Goal: Task Accomplishment & Management: Use online tool/utility

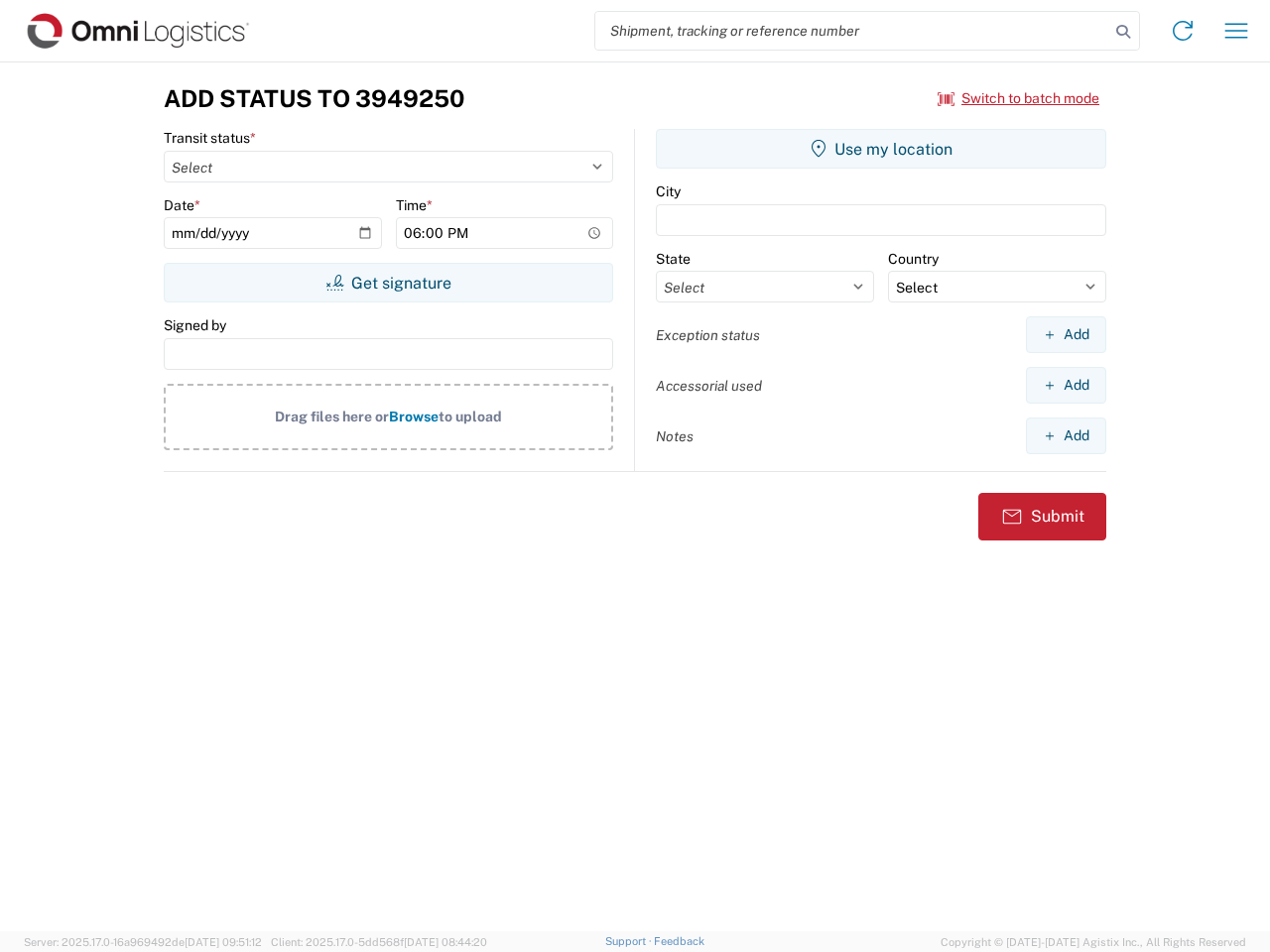
click at [852, 31] on input "search" at bounding box center [852, 31] width 514 height 38
click at [1123, 32] on icon at bounding box center [1123, 32] width 28 height 28
click at [1182, 31] on icon at bounding box center [1182, 31] width 32 height 32
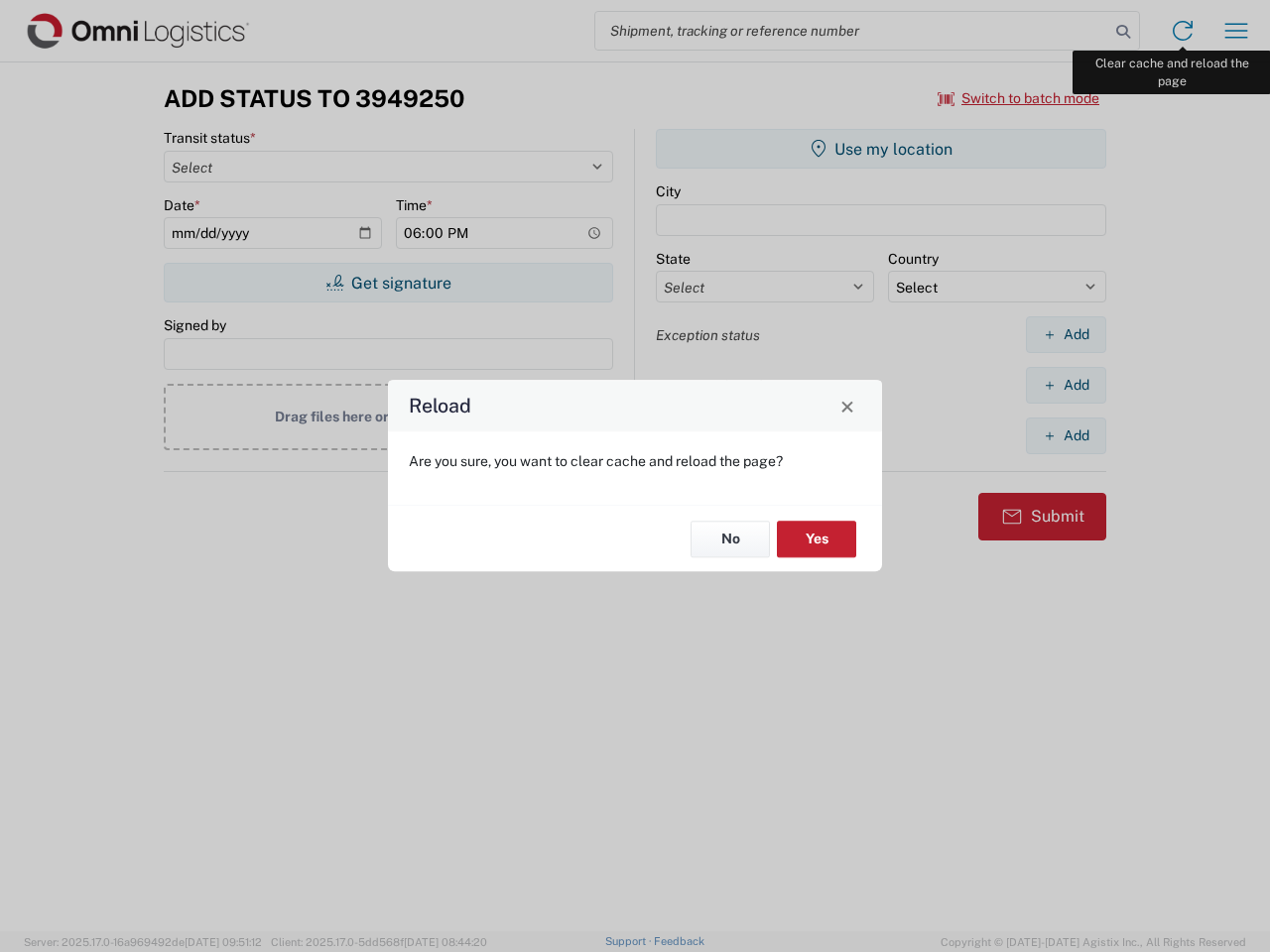
click at [1236, 31] on div "Reload Are you sure, you want to clear cache and reload the page? No Yes" at bounding box center [635, 476] width 1270 height 952
click at [1019, 98] on div "Reload Are you sure, you want to clear cache and reload the page? No Yes" at bounding box center [635, 476] width 1270 height 952
click at [388, 283] on div "Reload Are you sure, you want to clear cache and reload the page? No Yes" at bounding box center [635, 476] width 1270 height 952
click at [881, 149] on div "Reload Are you sure, you want to clear cache and reload the page? No Yes" at bounding box center [635, 476] width 1270 height 952
click at [1066, 334] on div "Reload Are you sure, you want to clear cache and reload the page? No Yes" at bounding box center [635, 476] width 1270 height 952
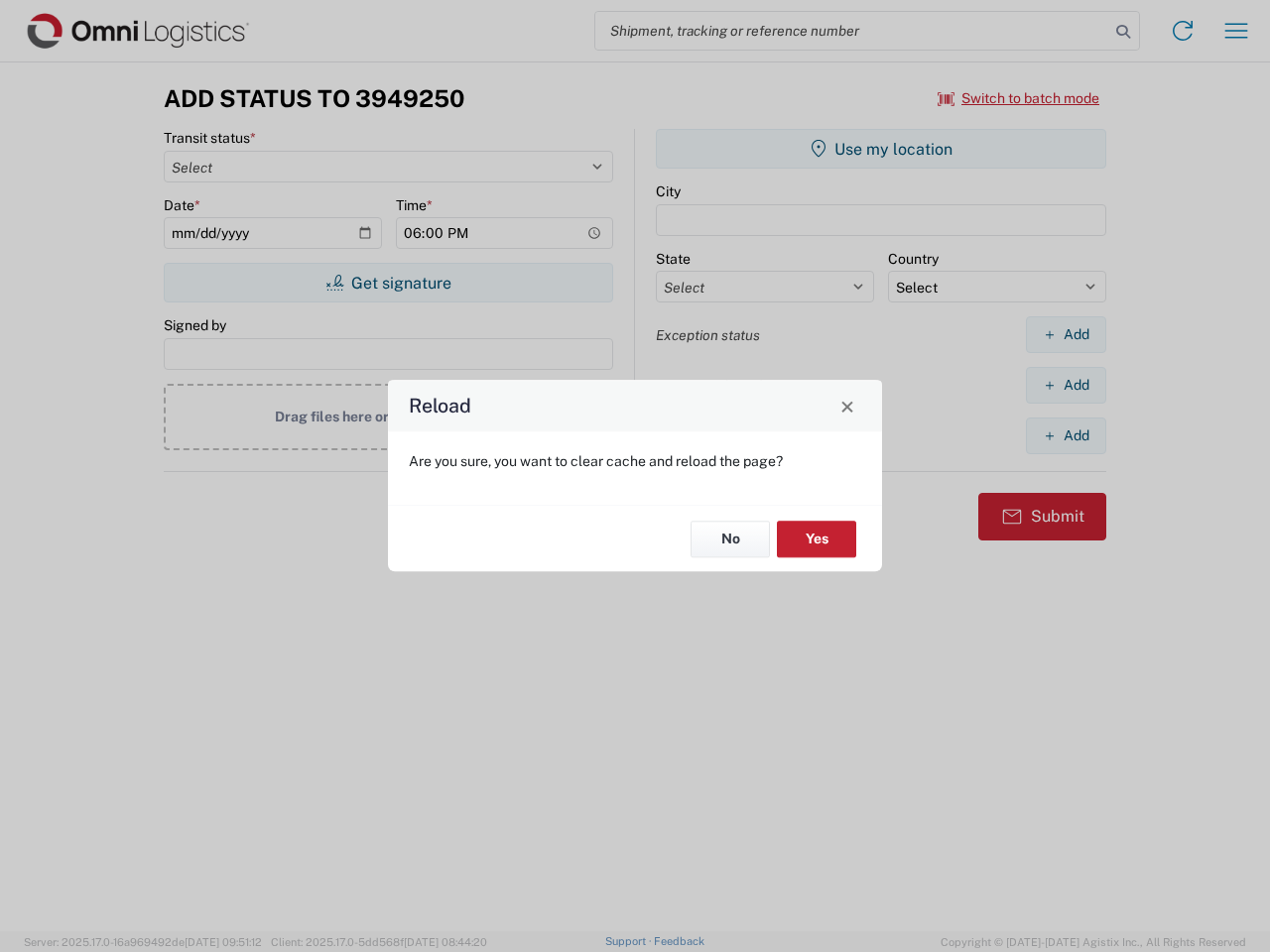
click at [1066, 385] on div "Reload Are you sure, you want to clear cache and reload the page? No Yes" at bounding box center [635, 476] width 1270 height 952
click at [1066, 436] on div "Reload Are you sure, you want to clear cache and reload the page? No Yes" at bounding box center [635, 476] width 1270 height 952
